Goal: Information Seeking & Learning: Learn about a topic

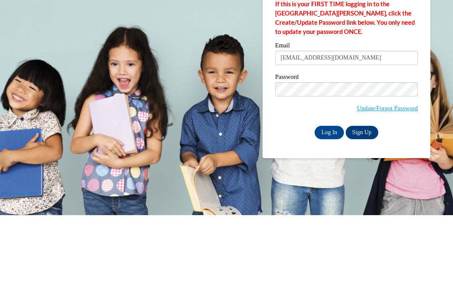
type input "[EMAIL_ADDRESS][DOMAIN_NAME]"
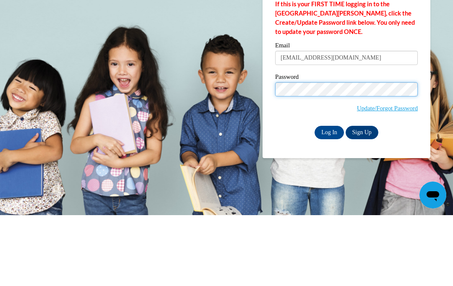
click at [329, 197] on input "Log In" at bounding box center [329, 203] width 29 height 13
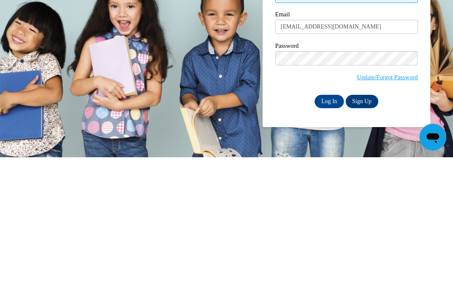
click at [337, 224] on input "Log In" at bounding box center [329, 230] width 29 height 13
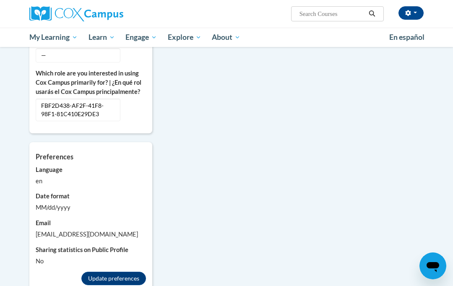
scroll to position [481, 0]
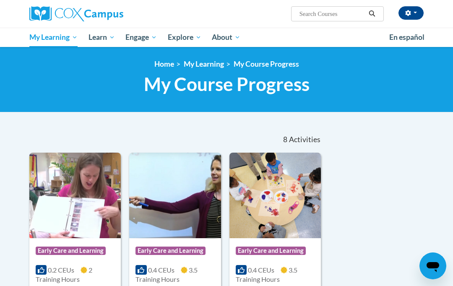
click at [70, 195] on img at bounding box center [74, 196] width 91 height 86
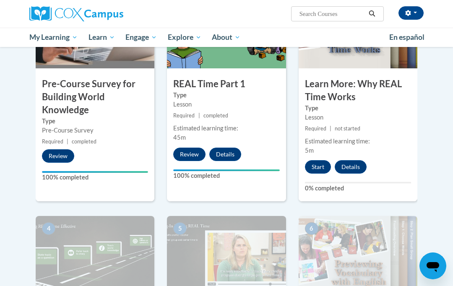
scroll to position [249, 0]
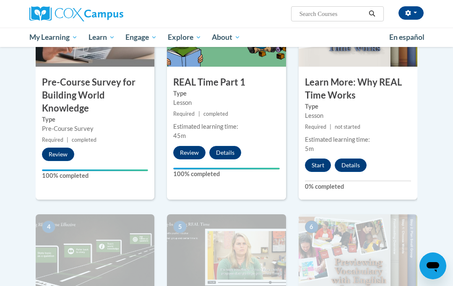
click at [324, 165] on button "Start" at bounding box center [318, 165] width 26 height 13
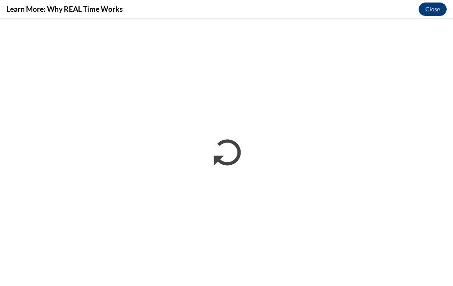
scroll to position [0, 0]
click at [437, 9] on button "Close" at bounding box center [433, 9] width 28 height 13
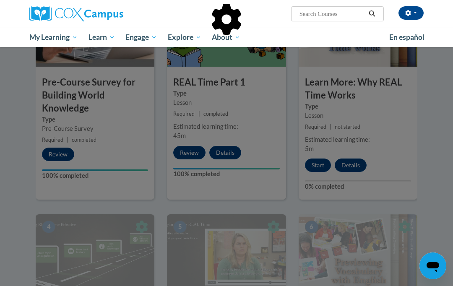
click at [321, 164] on div at bounding box center [226, 143] width 453 height 286
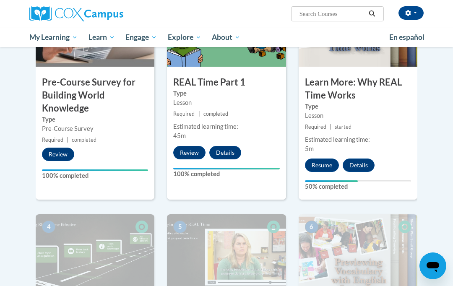
click at [329, 166] on button "Resume" at bounding box center [322, 165] width 34 height 13
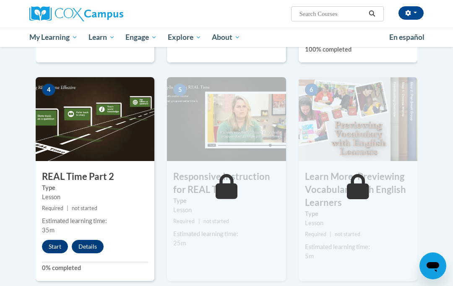
scroll to position [395, 0]
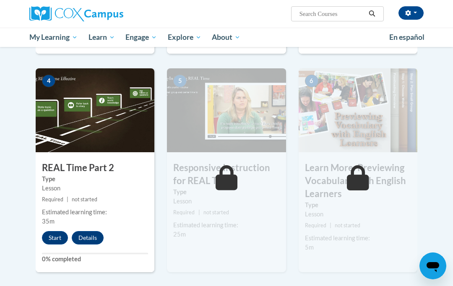
click at [56, 241] on button "Start" at bounding box center [55, 237] width 26 height 13
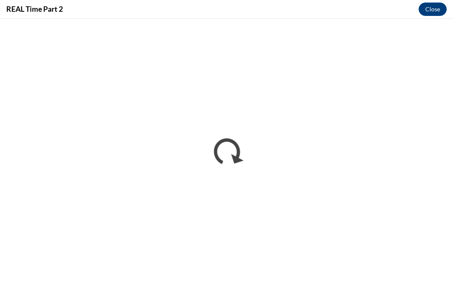
scroll to position [0, 0]
